Goal: Answer question/provide support

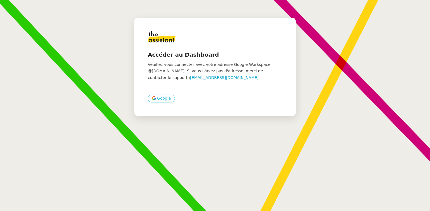
click at [167, 98] on button "Google" at bounding box center [161, 99] width 27 height 8
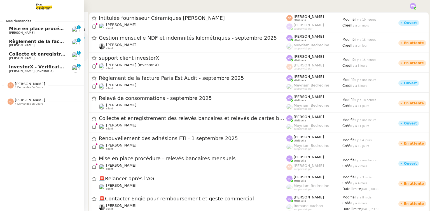
click at [23, 52] on span "Collecte et enregistrement des relevés bancaires et relevés de cartes bancaires…" at bounding box center [133, 53] width 248 height 5
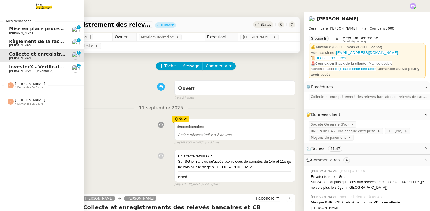
click at [27, 32] on span "Genevieve Landsmann" at bounding box center [21, 33] width 25 height 4
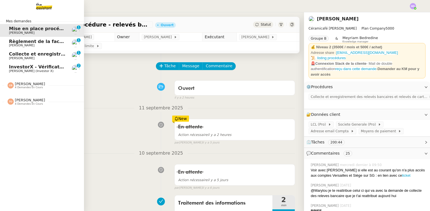
click at [43, 48] on link "Règlement de la facture Paris Est Audit - septembre 2025 Charles Da Conceicao 0…" at bounding box center [42, 43] width 84 height 13
